Goal: Find specific page/section: Find specific page/section

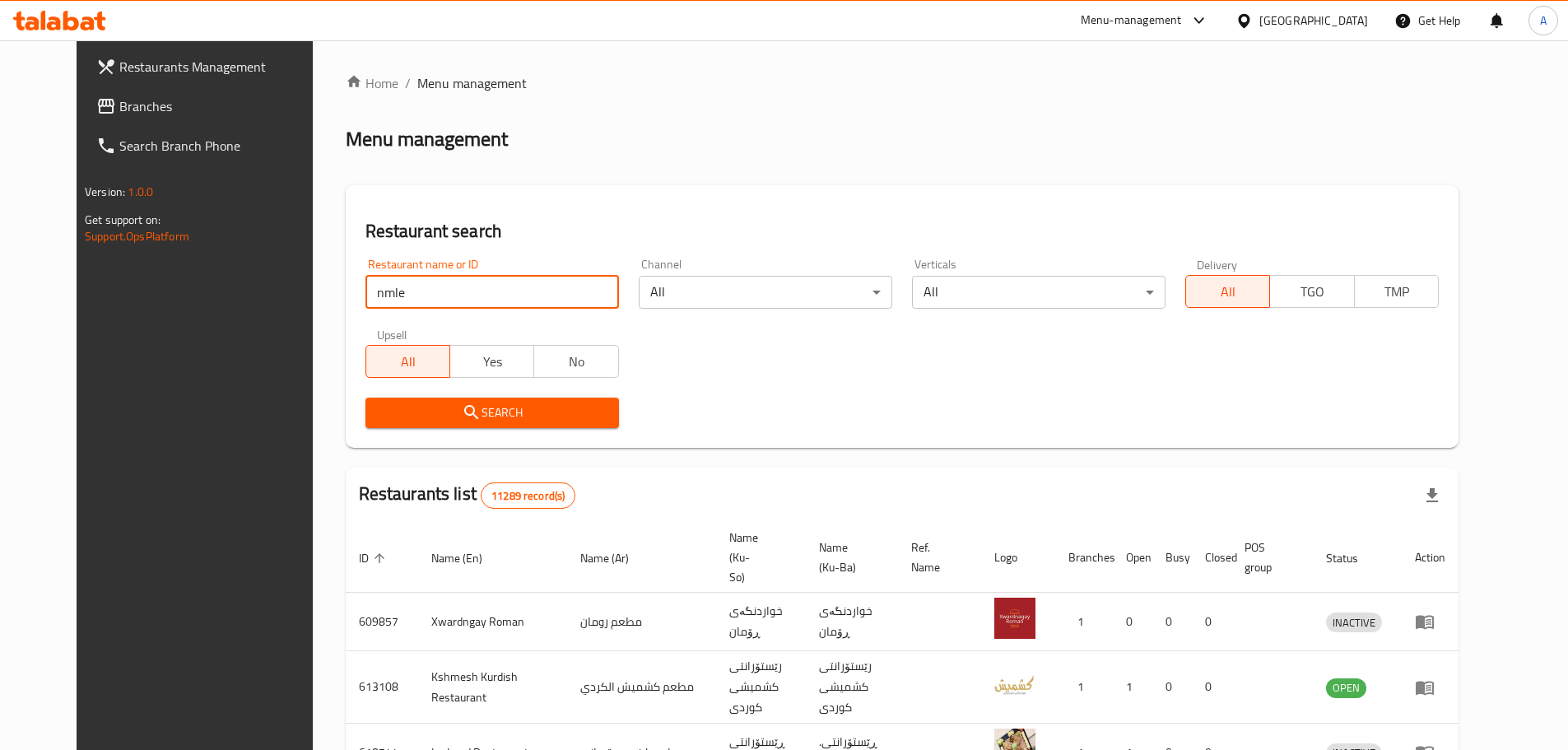
drag, startPoint x: 438, startPoint y: 452, endPoint x: 447, endPoint y: 408, distance: 44.9
click at [438, 451] on div "Home / Menu management Menu management Restaurant search Restaurant name or ID …" at bounding box center [902, 640] width 1112 height 1134
click at [447, 408] on span "Search" at bounding box center [492, 413] width 227 height 21
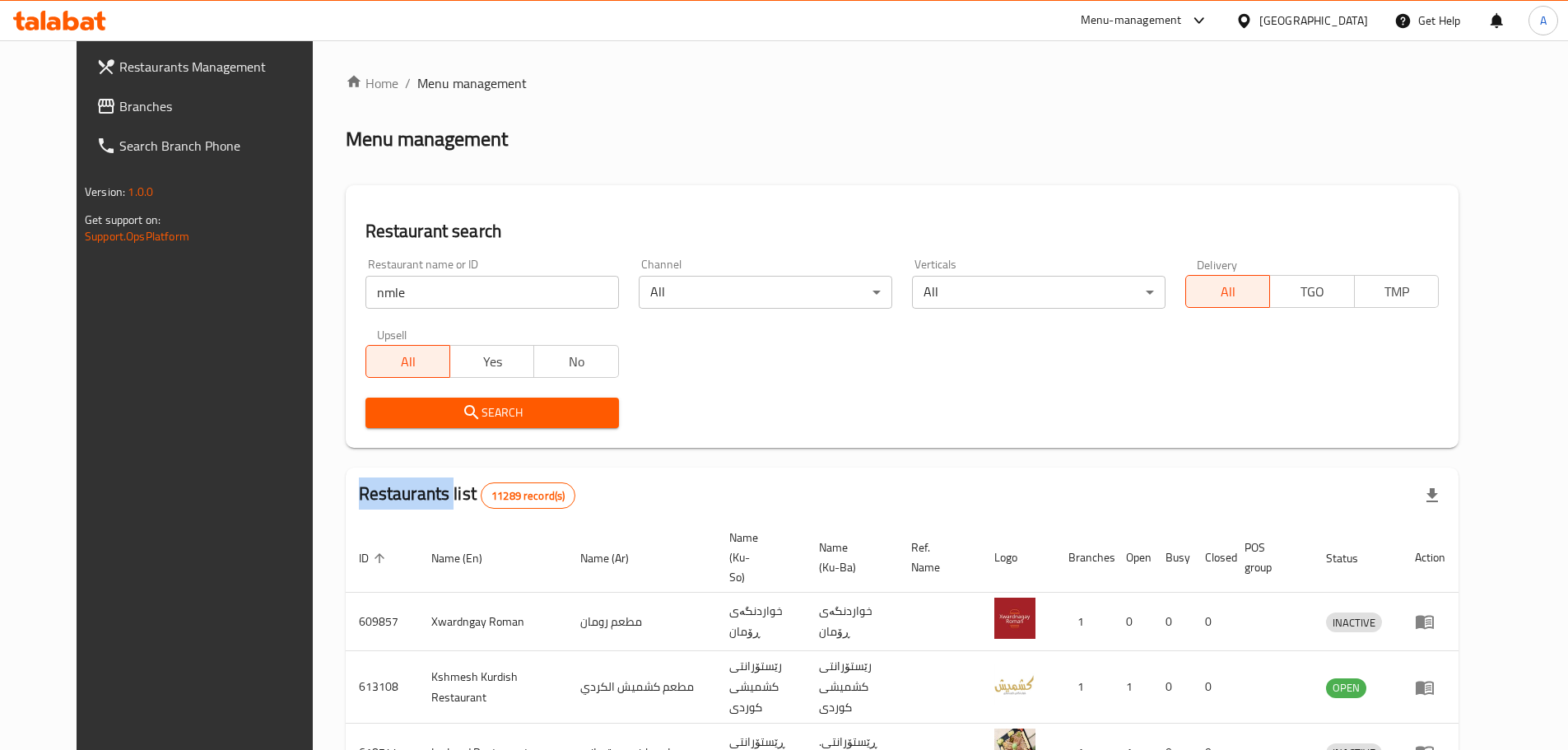
click at [447, 408] on div at bounding box center [784, 375] width 1568 height 750
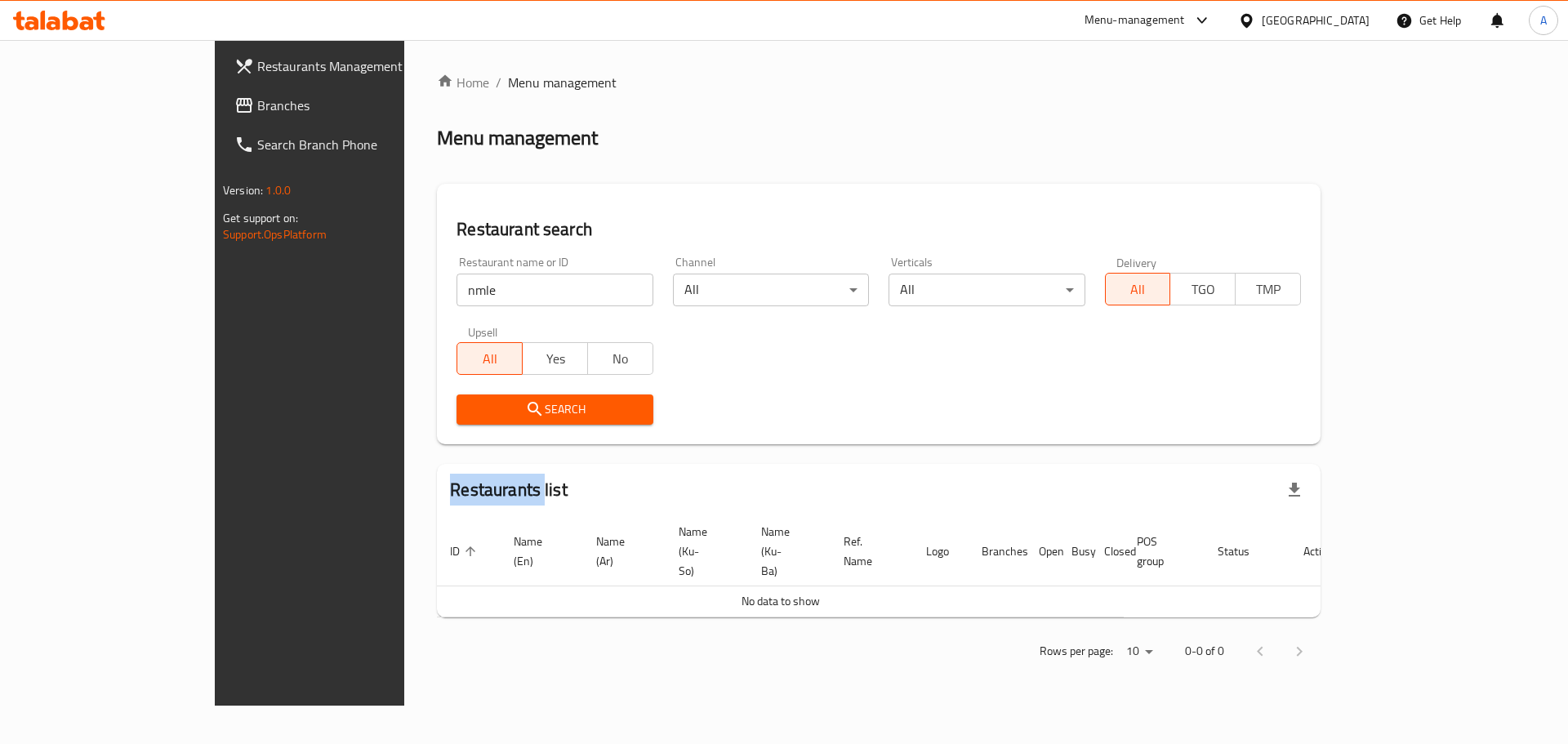
click at [457, 294] on input "nmle" at bounding box center [555, 289] width 196 height 33
click at [470, 399] on span "Search" at bounding box center [555, 409] width 170 height 21
drag, startPoint x: 377, startPoint y: 284, endPoint x: 262, endPoint y: 297, distance: 115.7
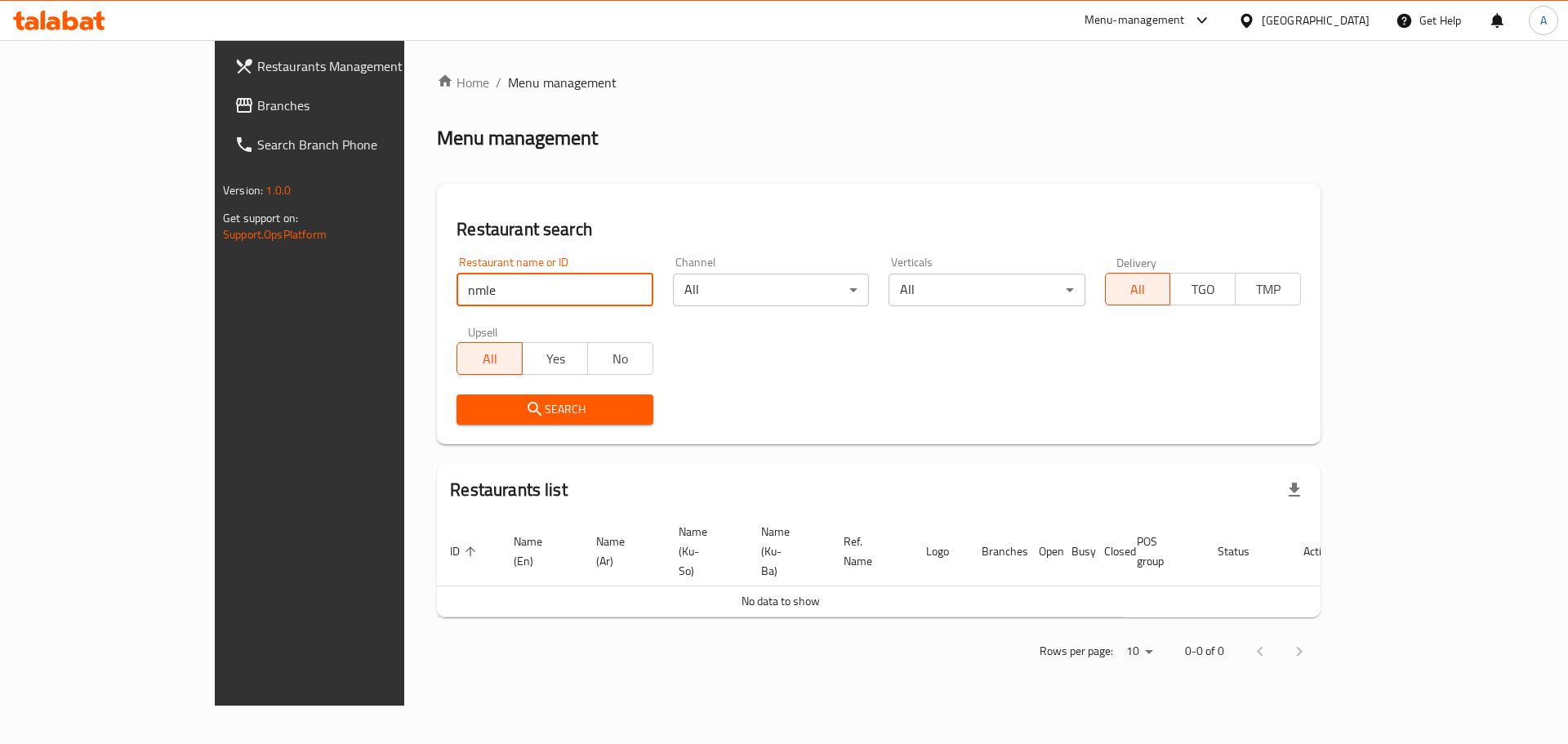
click at [405, 294] on div "Home / Menu management Menu management Restaurant search Restaurant name or ID …" at bounding box center [879, 373] width 949 height 666
click button "Search" at bounding box center [555, 409] width 196 height 30
drag, startPoint x: 277, startPoint y: 298, endPoint x: 100, endPoint y: 290, distance: 177.2
click at [214, 290] on div "Restaurants Management Branches Search Branch Phone Version: 1.0.0 Get support …" at bounding box center [783, 373] width 1138 height 666
click button "Search" at bounding box center [555, 409] width 196 height 30
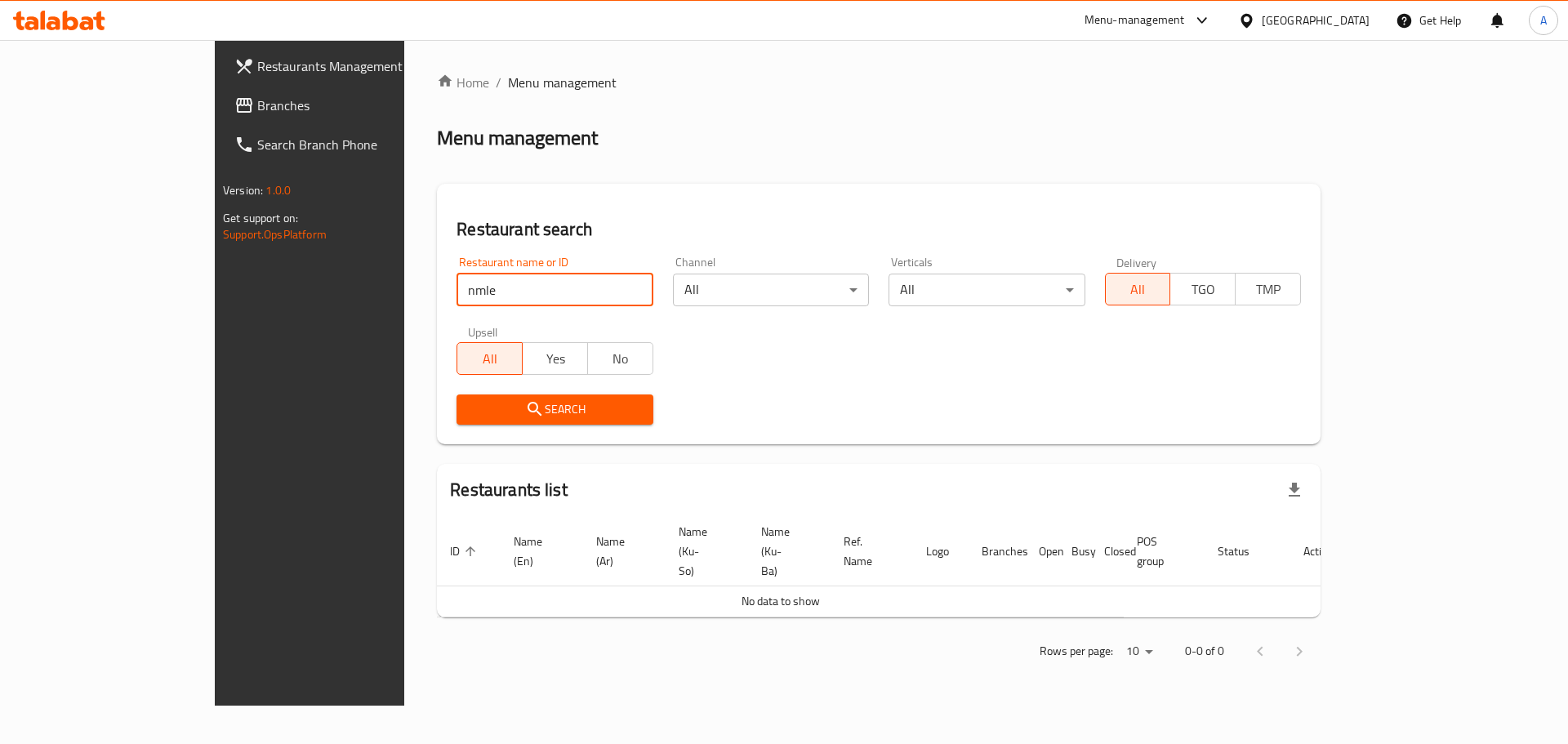
click button "Search" at bounding box center [555, 409] width 196 height 30
click at [457, 283] on input "nmle" at bounding box center [555, 289] width 196 height 33
type input "nml"
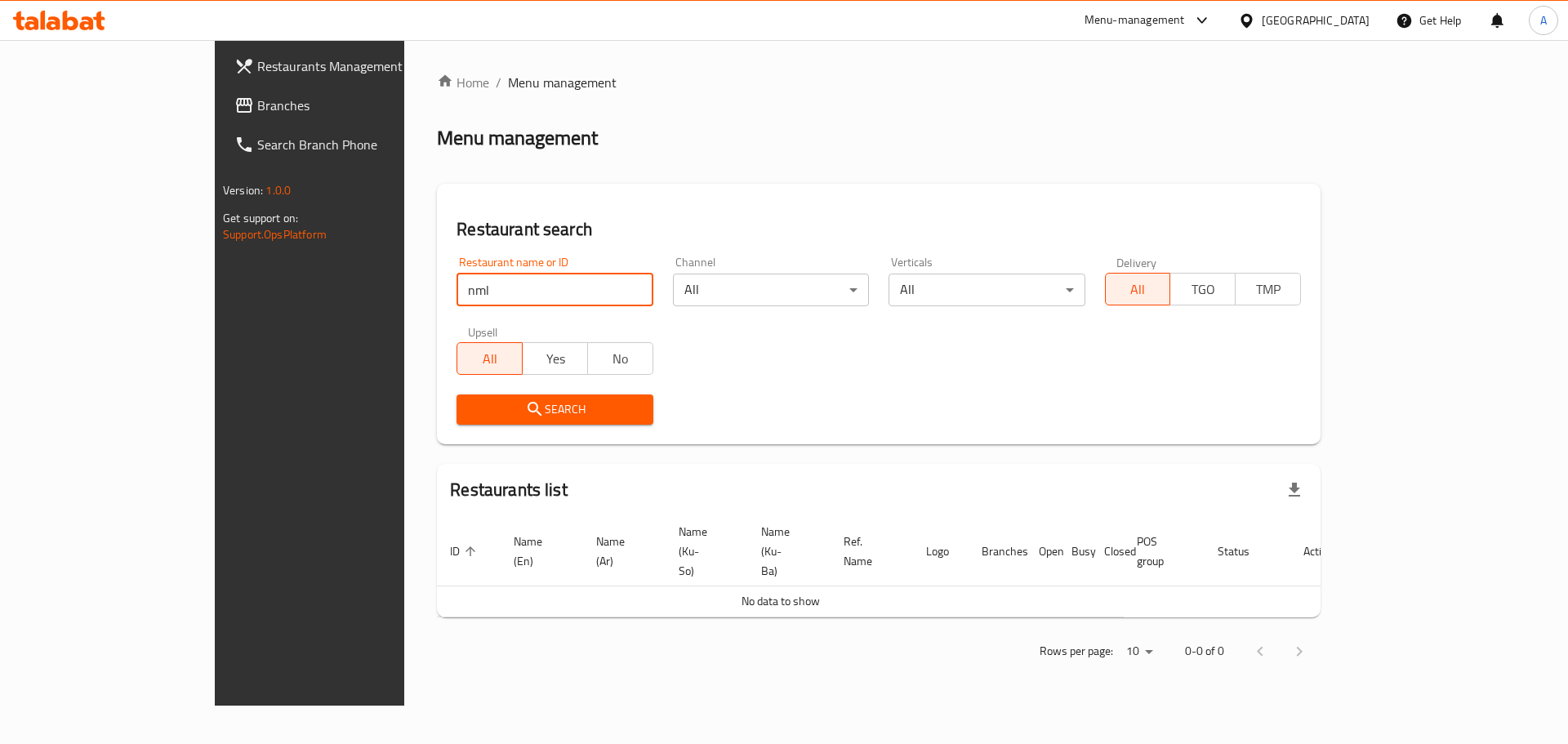
click button "Search" at bounding box center [555, 409] width 196 height 30
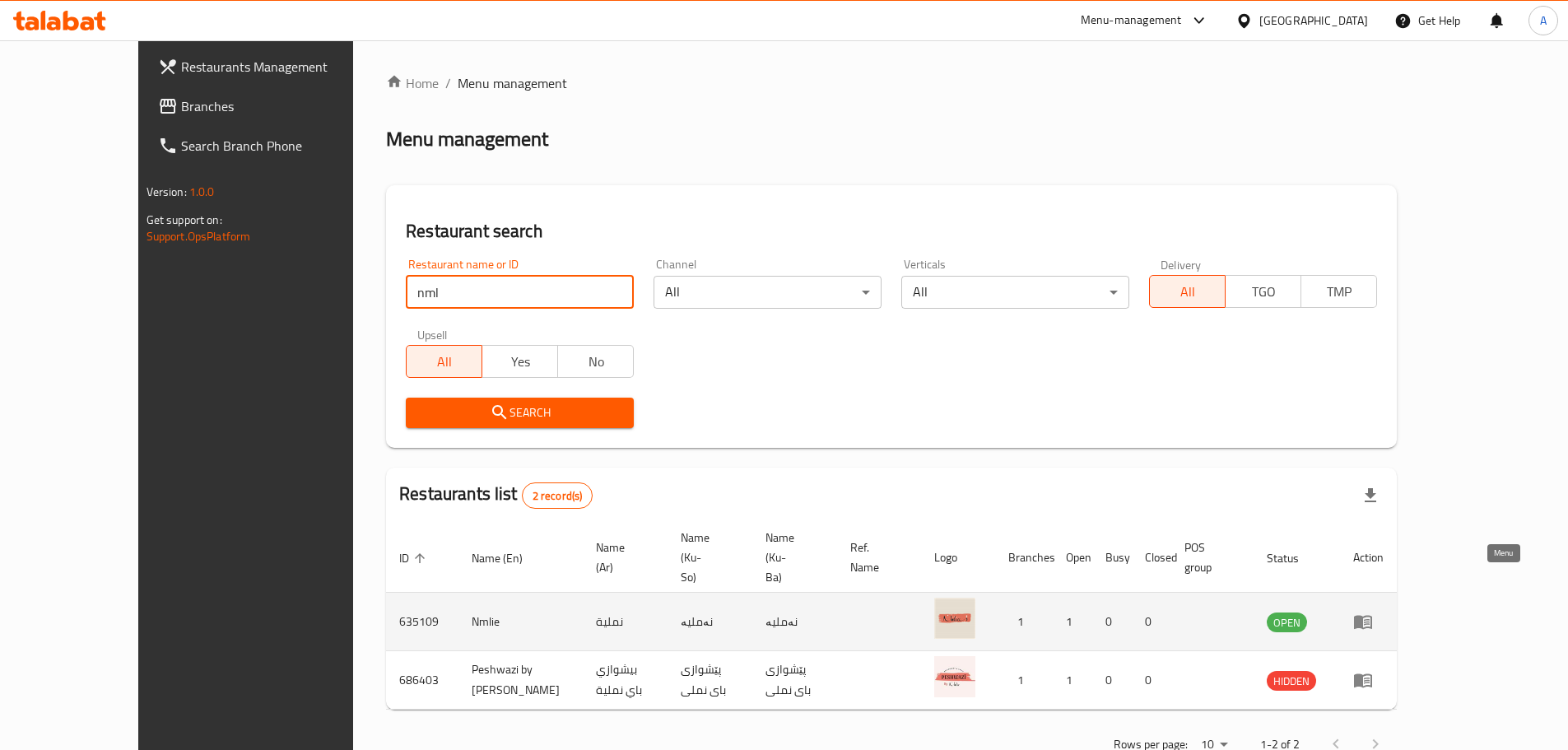
click at [1383, 612] on link "enhanced table" at bounding box center [1368, 621] width 30 height 20
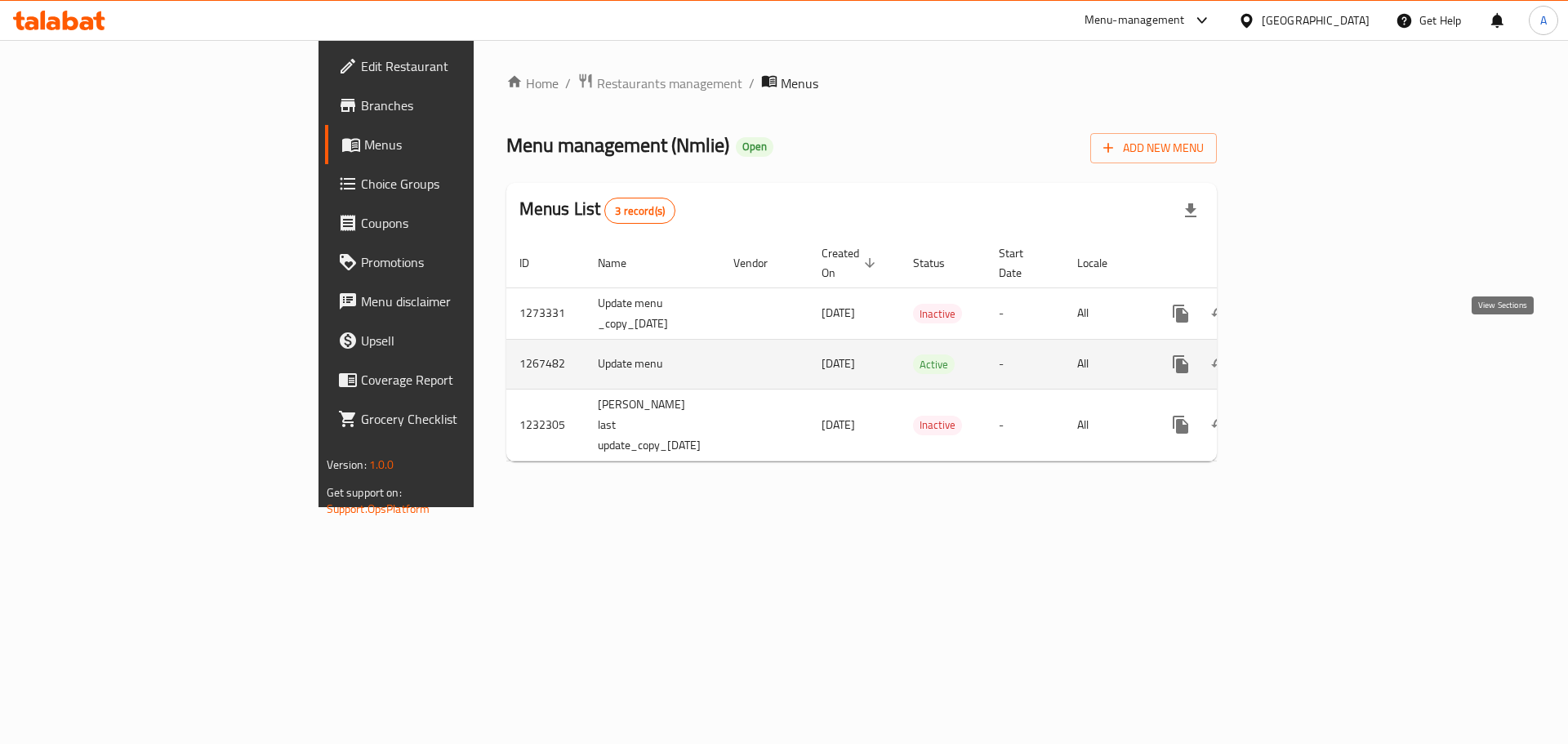
click at [1308, 354] on icon "enhanced table" at bounding box center [1298, 364] width 20 height 20
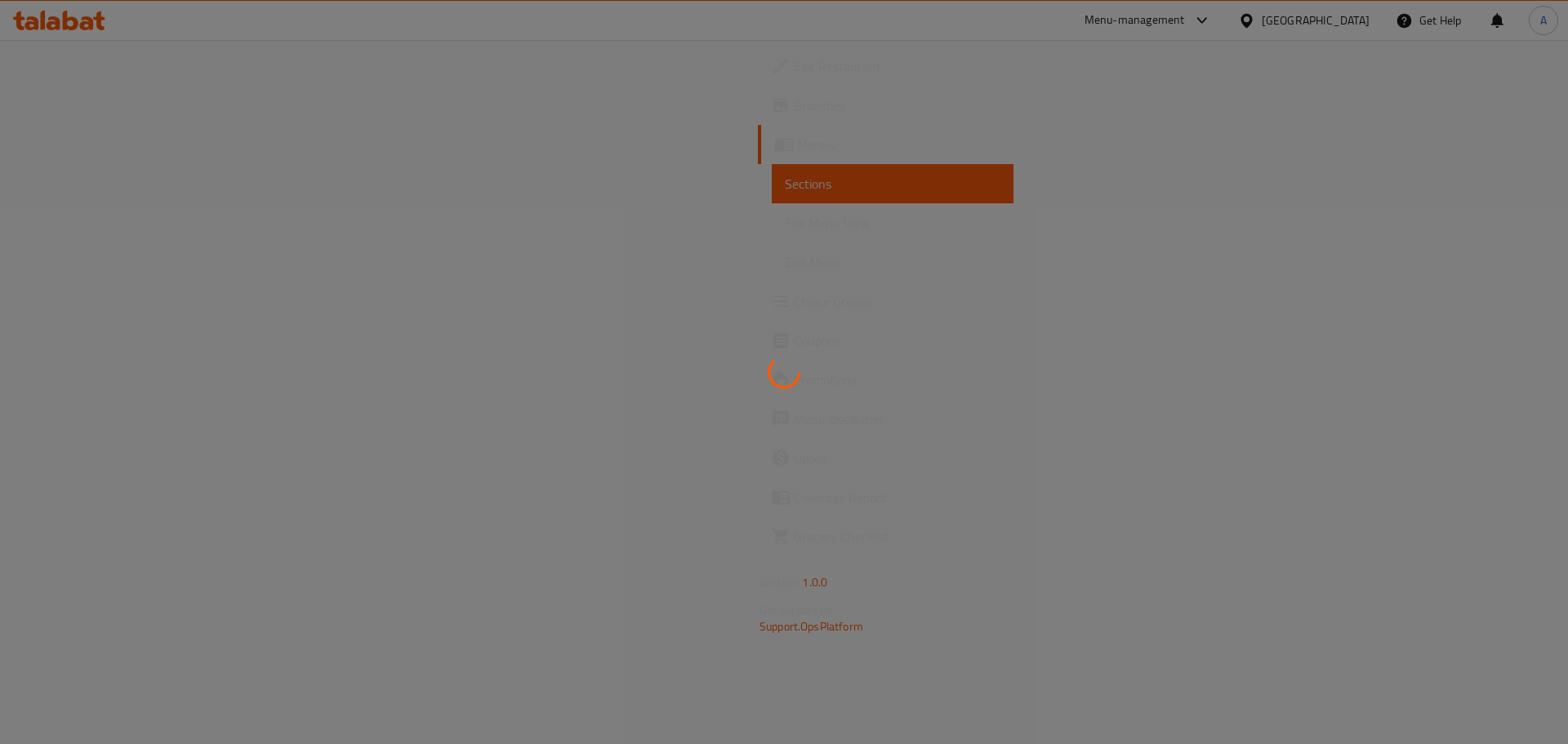
click at [46, 118] on div at bounding box center [784, 372] width 1568 height 744
click at [60, 95] on div at bounding box center [784, 372] width 1568 height 744
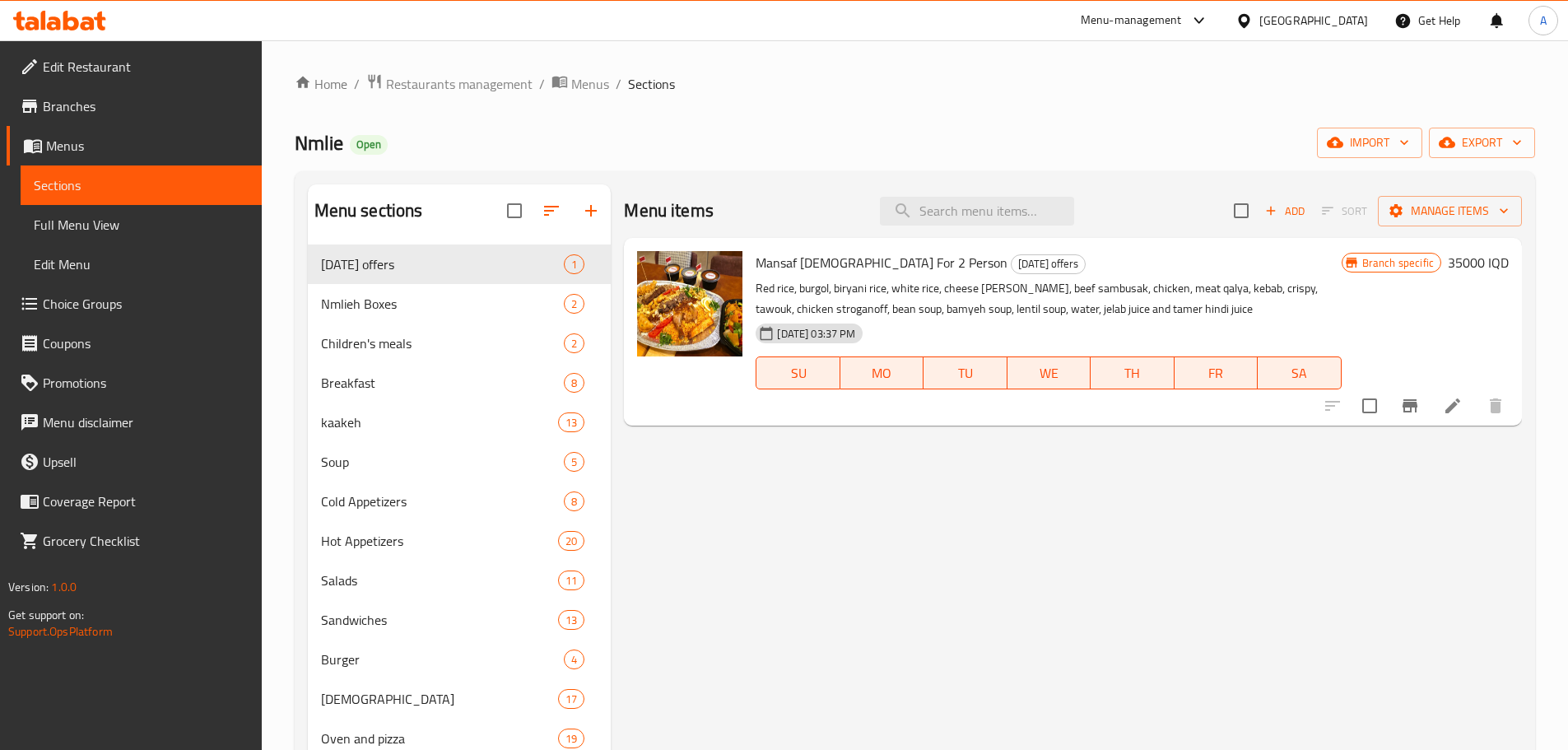
click at [64, 101] on span "Branches" at bounding box center [146, 105] width 206 height 20
